Goal: Information Seeking & Learning: Learn about a topic

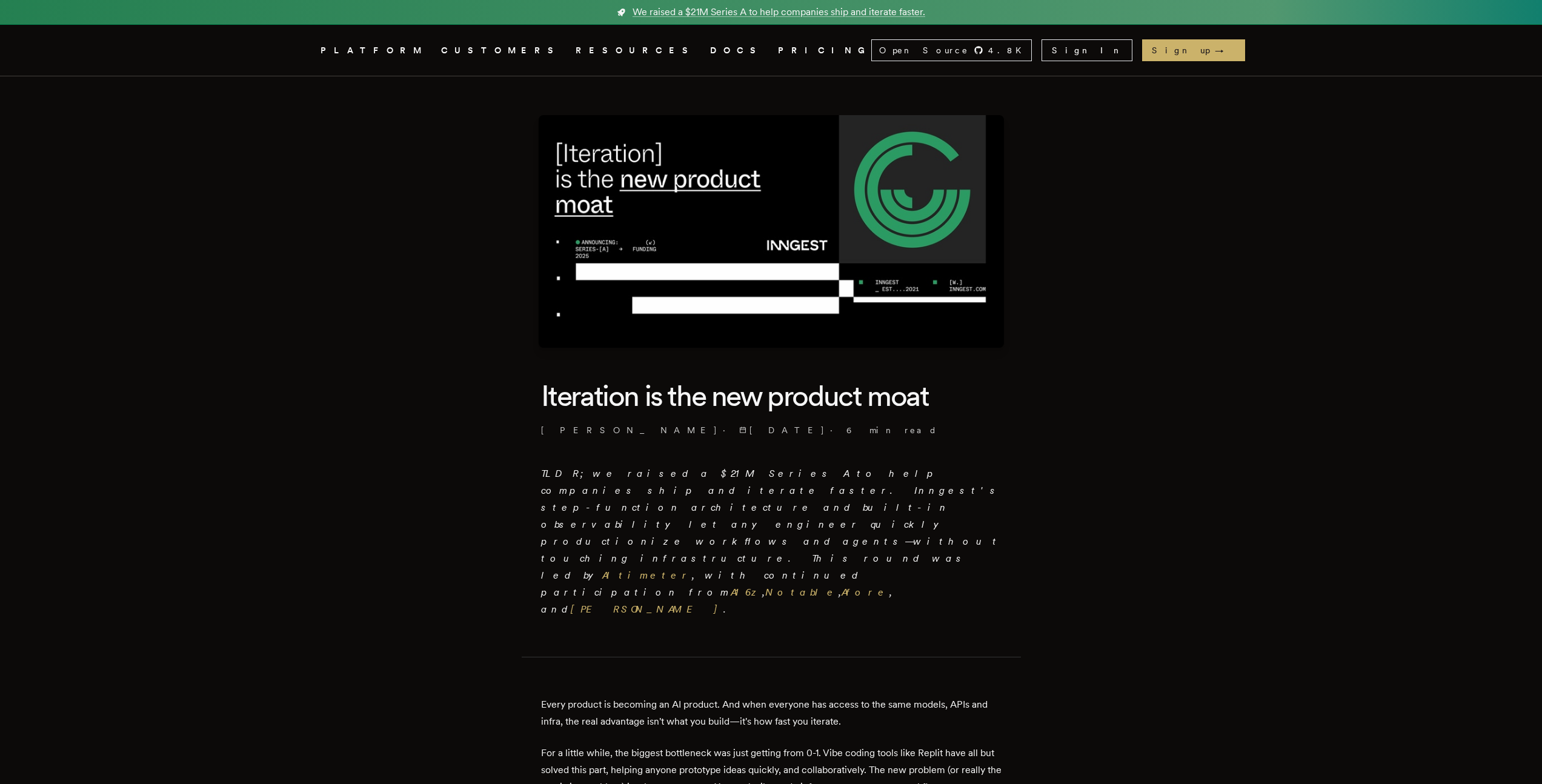
click at [899, 417] on header "Iteration is the new product moat [PERSON_NAME] · [DATE] · 6 min read" at bounding box center [771, 406] width 460 height 59
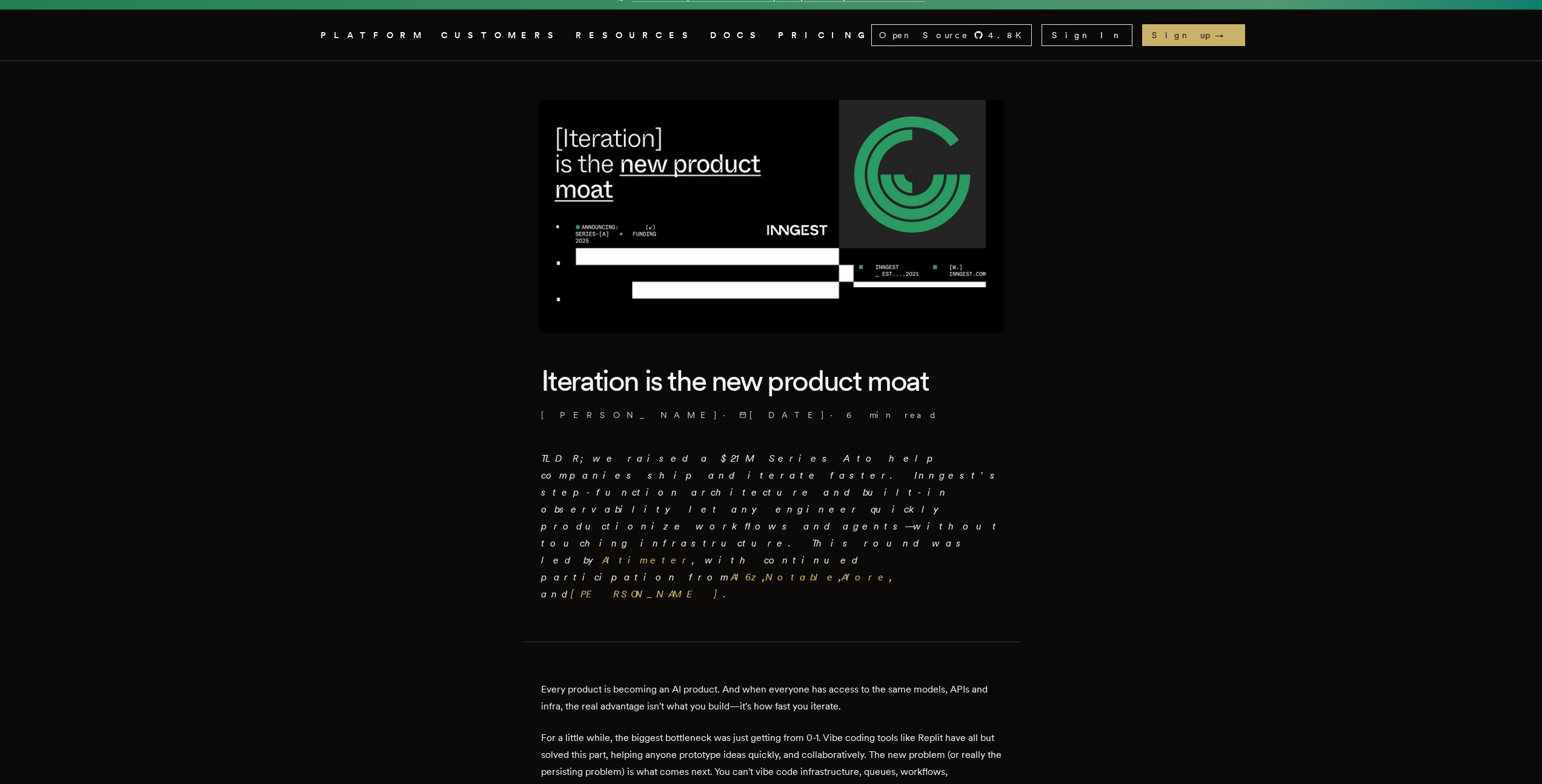
scroll to position [23, 0]
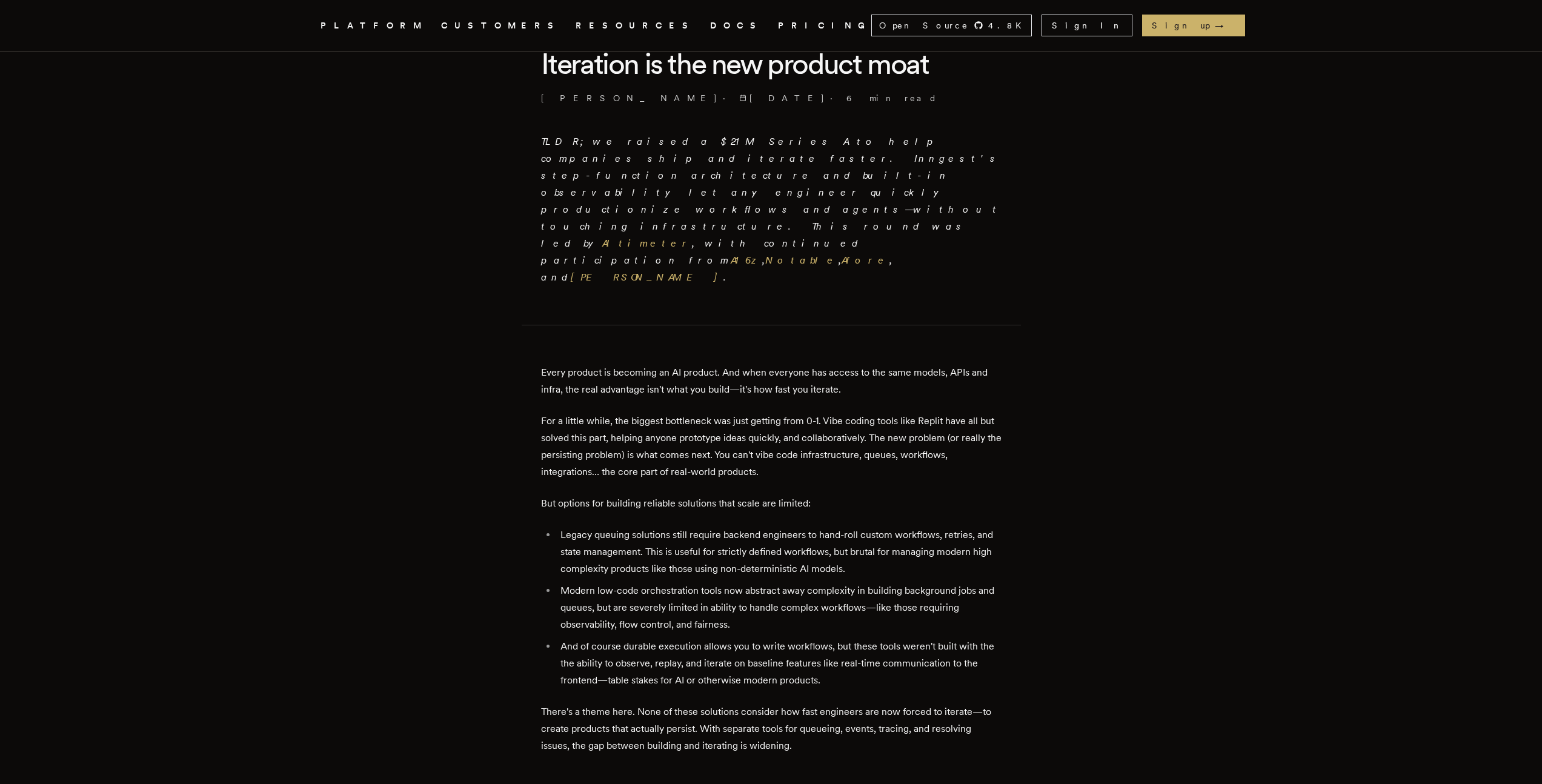
scroll to position [346, 0]
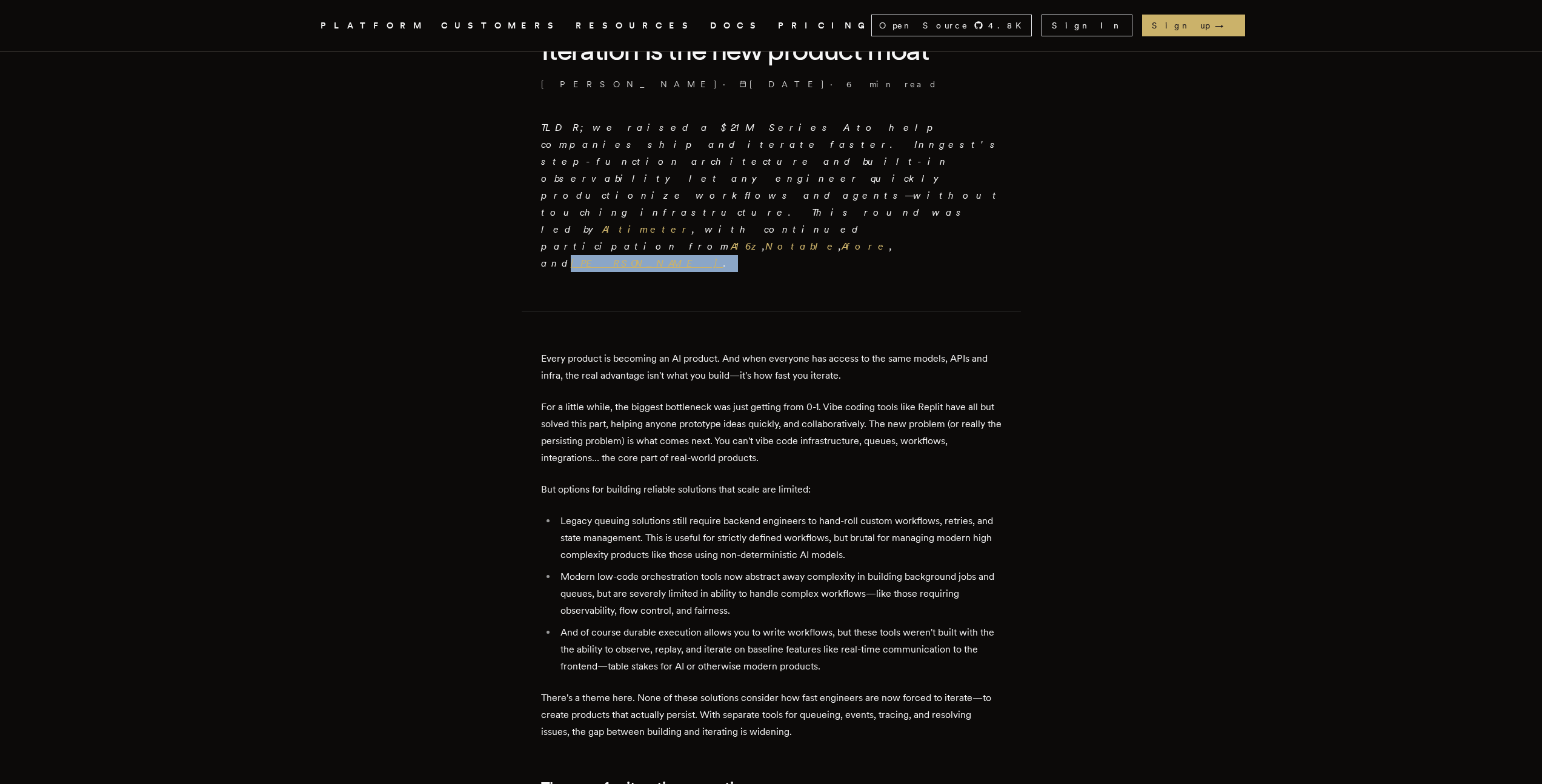
drag, startPoint x: 714, startPoint y: 179, endPoint x: 637, endPoint y: 179, distance: 77.0
click at [634, 179] on p "TLDR; we raised a $21M Series A to help companies ship and iterate faster. Inng…" at bounding box center [771, 195] width 460 height 153
copy em "Guillermo Rauch ."
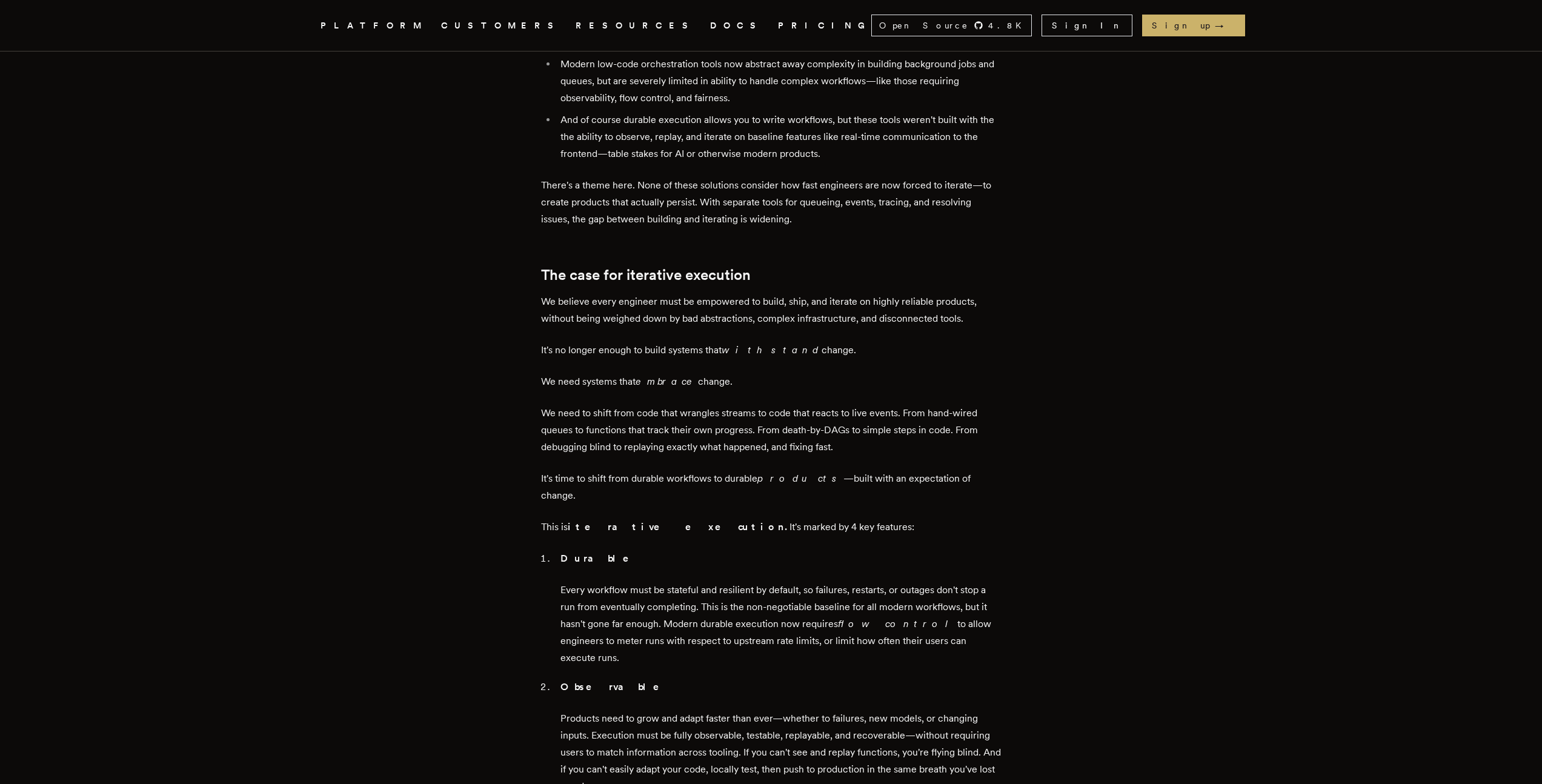
scroll to position [292, 0]
